Goal: Transaction & Acquisition: Obtain resource

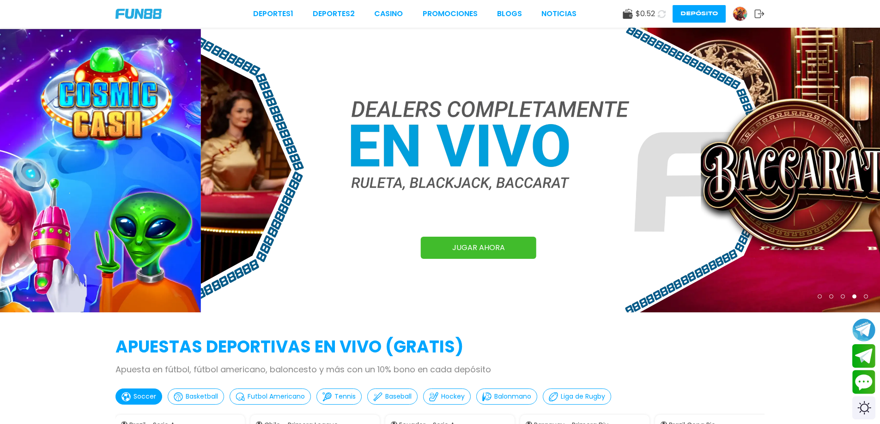
click at [145, 11] on img at bounding box center [138, 14] width 46 height 10
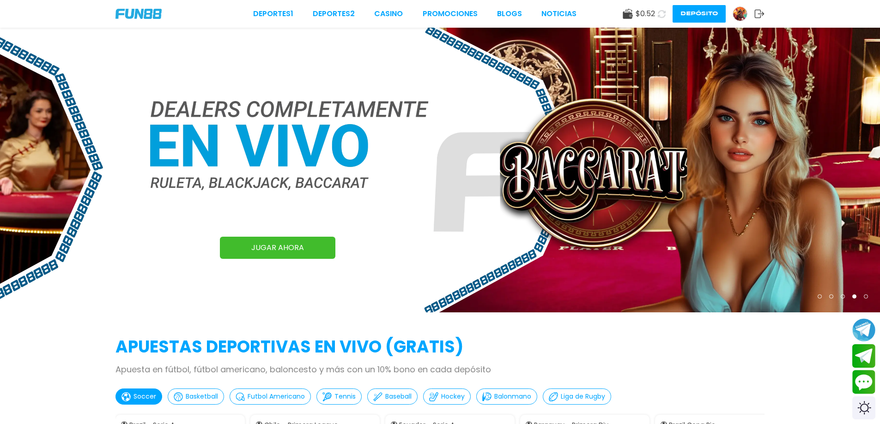
click at [741, 16] on img at bounding box center [740, 14] width 14 height 14
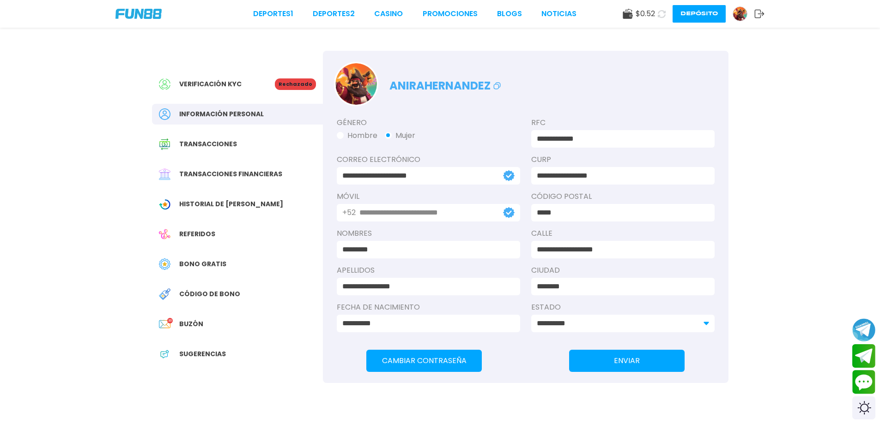
click at [255, 260] on div "Bono Gratis" at bounding box center [237, 264] width 171 height 21
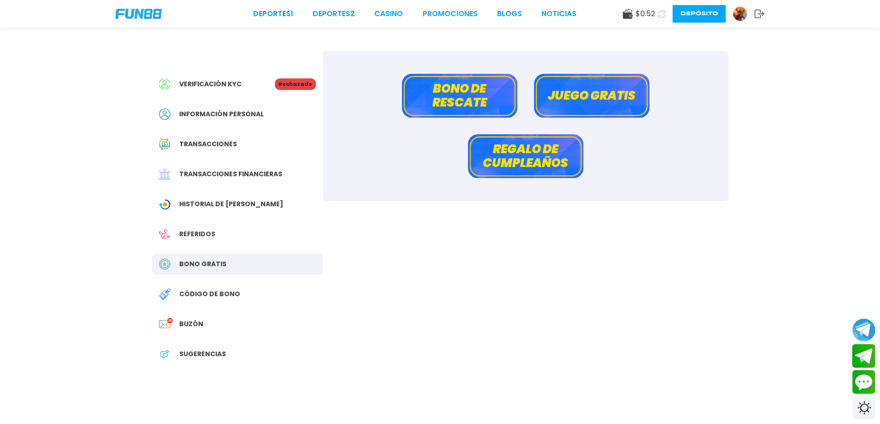
click at [512, 159] on button "Regalo de cumpleaños" at bounding box center [525, 156] width 115 height 44
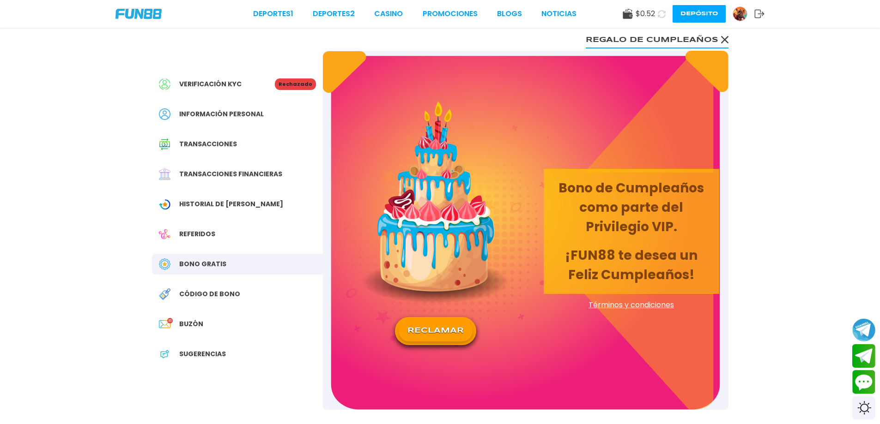
click at [442, 339] on button "RECLAMAR" at bounding box center [436, 331] width 74 height 21
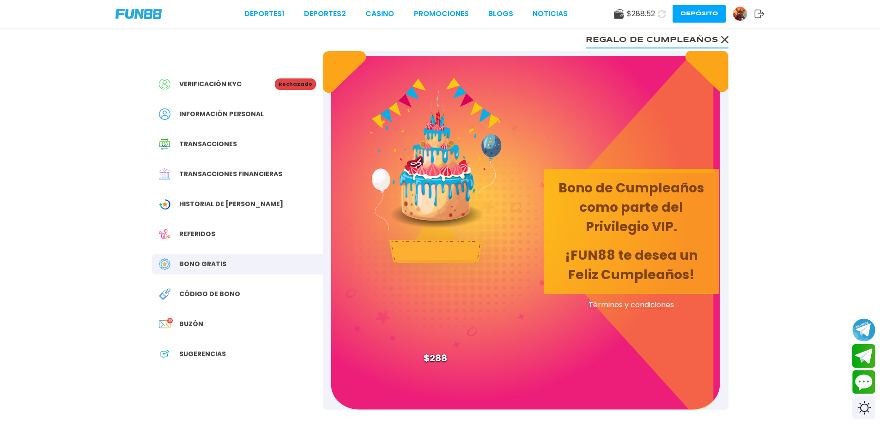
click at [764, 17] on div "Deportes 1 Deportes 2 CASINO Promociones BLOGS NOTICIAS $ 288.52 Depósito" at bounding box center [440, 14] width 880 height 28
click at [758, 14] on use at bounding box center [760, 14] width 10 height 8
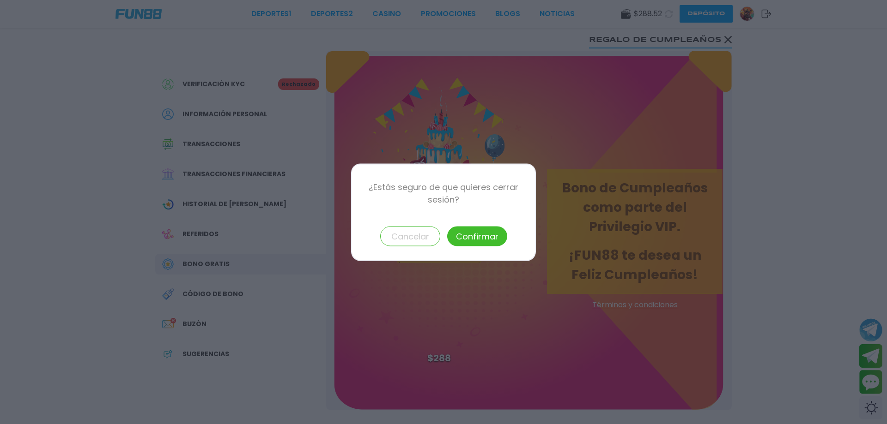
click at [489, 238] on button "Confirmar" at bounding box center [477, 236] width 60 height 20
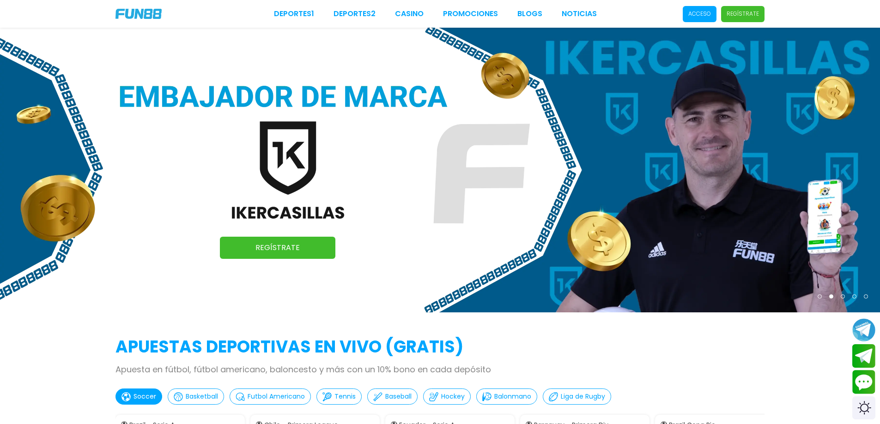
click at [704, 16] on p "Acceso" at bounding box center [699, 14] width 23 height 8
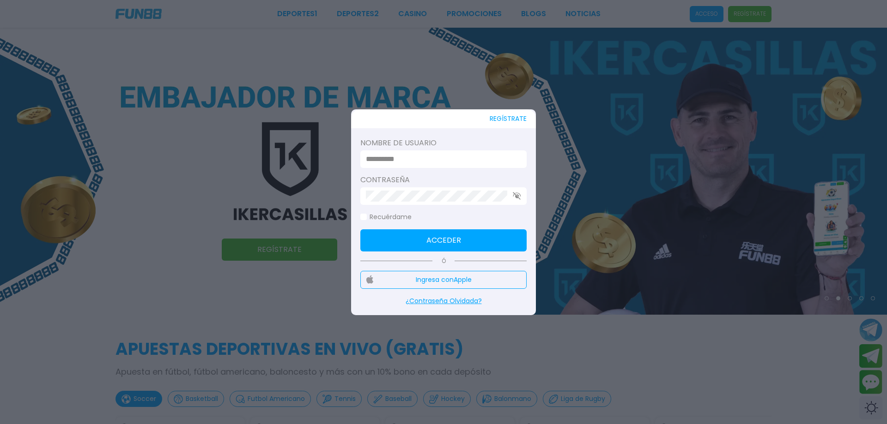
click at [420, 158] on input at bounding box center [441, 159] width 150 height 11
type input "******"
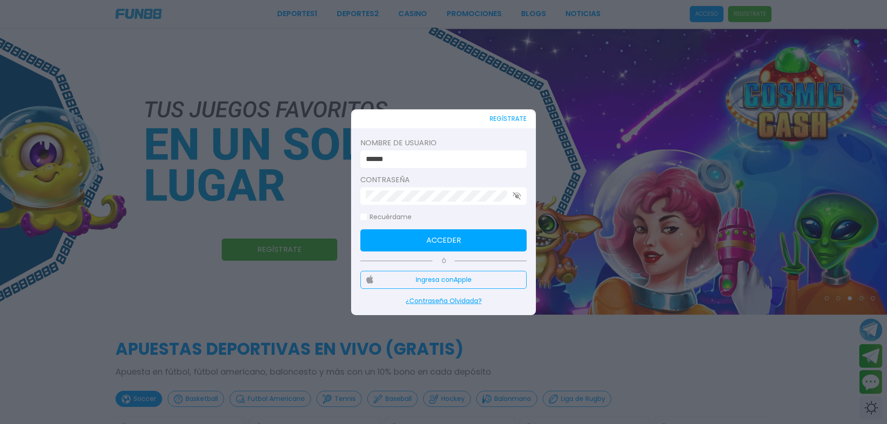
click button "Acceder" at bounding box center [443, 241] width 166 height 22
